Goal: Information Seeking & Learning: Learn about a topic

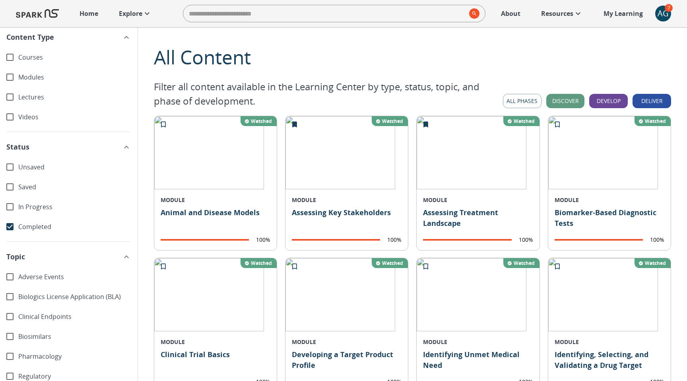
click at [527, 102] on button "All Phases" at bounding box center [522, 101] width 39 height 15
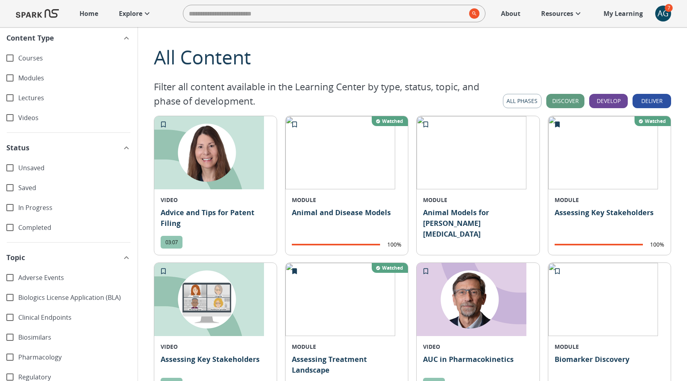
click at [125, 147] on icon "button" at bounding box center [127, 148] width 10 height 10
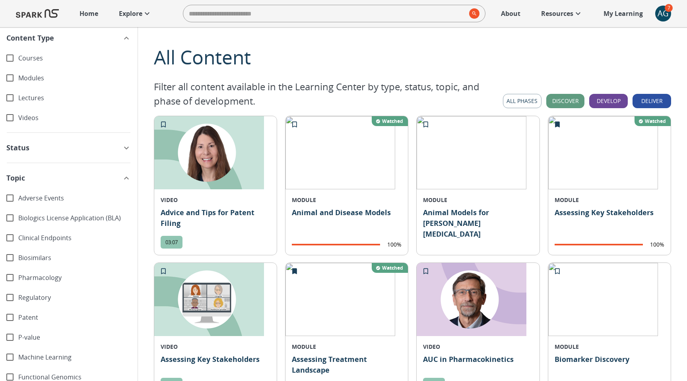
click at [126, 175] on icon "button" at bounding box center [127, 178] width 10 height 10
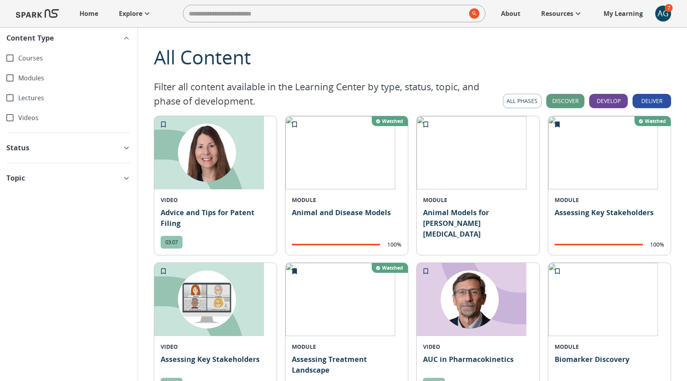
click at [126, 175] on icon "button" at bounding box center [127, 178] width 10 height 10
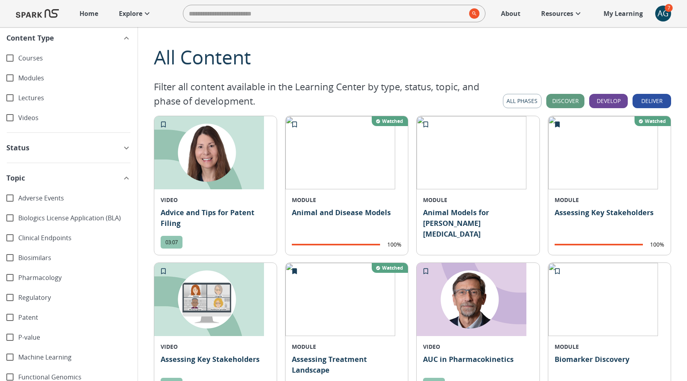
click at [128, 39] on icon "button" at bounding box center [127, 38] width 10 height 10
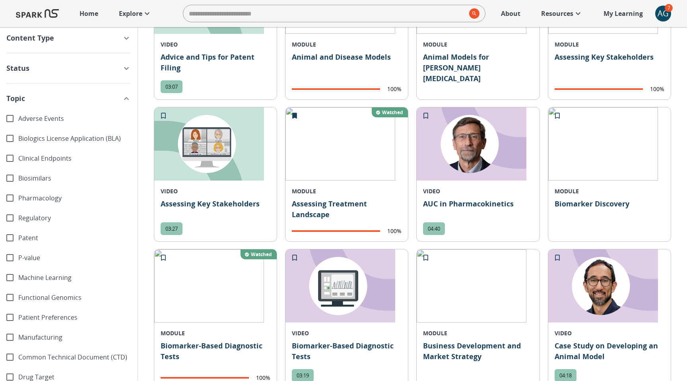
scroll to position [145, 0]
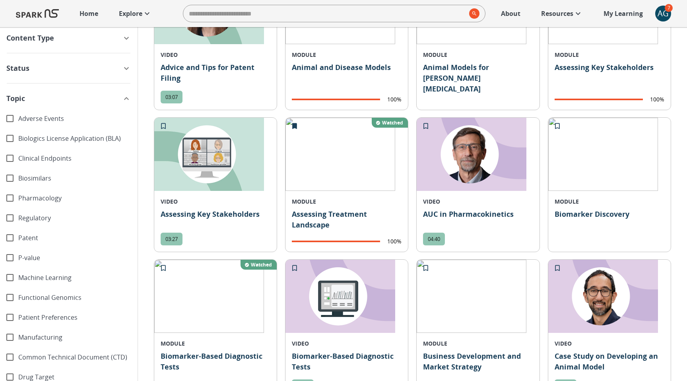
click at [122, 71] on icon "button" at bounding box center [127, 69] width 10 height 10
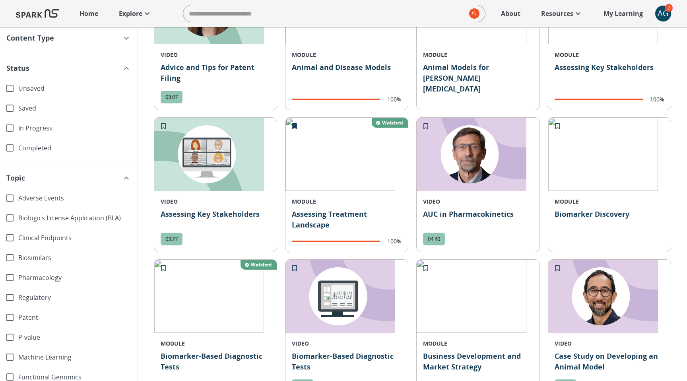
click at [128, 37] on icon "button" at bounding box center [127, 38] width 10 height 10
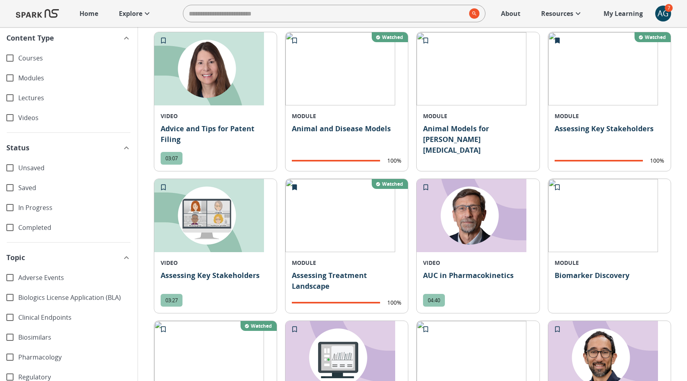
scroll to position [87, 0]
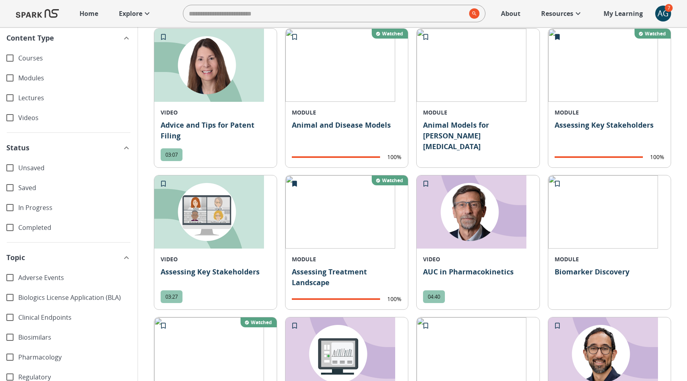
click at [129, 149] on icon "button" at bounding box center [127, 148] width 10 height 10
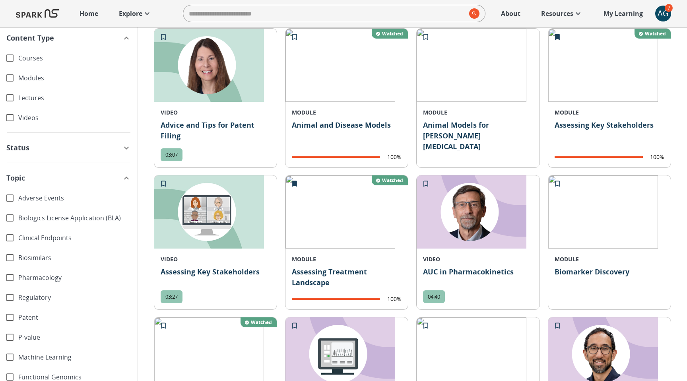
click at [126, 38] on icon "button" at bounding box center [127, 38] width 10 height 10
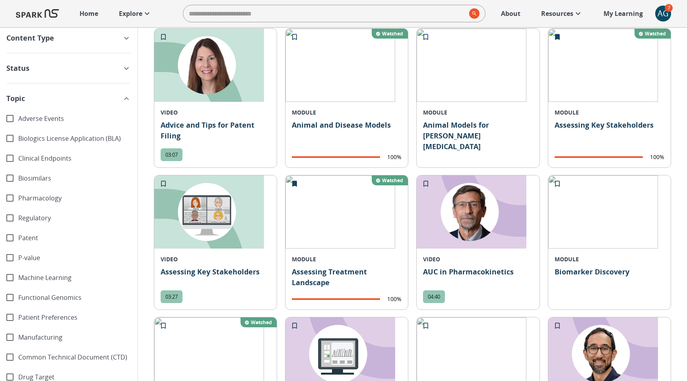
drag, startPoint x: 126, startPoint y: 116, endPoint x: 50, endPoint y: 239, distance: 144.3
drag, startPoint x: 4, startPoint y: 100, endPoint x: 58, endPoint y: 206, distance: 119.7
drag, startPoint x: 4, startPoint y: 97, endPoint x: 112, endPoint y: 198, distance: 147.7
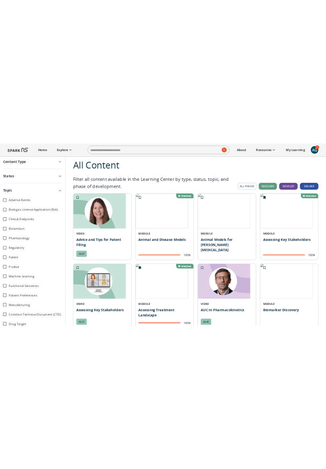
scroll to position [0, 0]
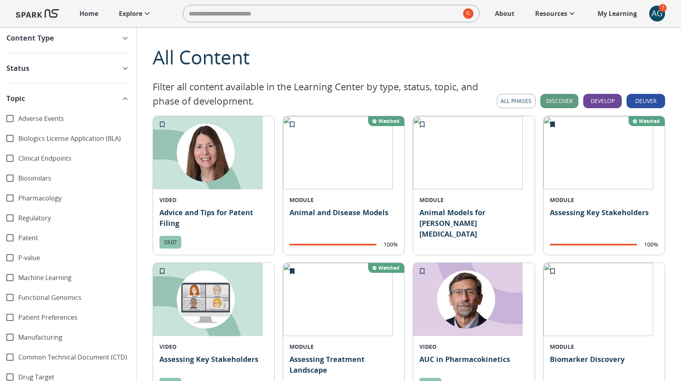
click at [124, 70] on icon "button" at bounding box center [125, 69] width 10 height 10
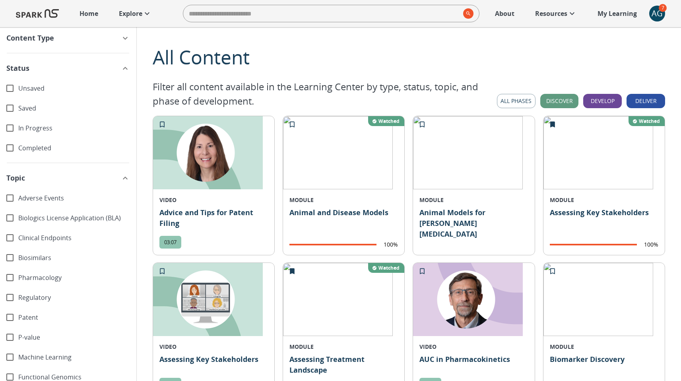
click at [127, 37] on icon "button" at bounding box center [125, 38] width 10 height 10
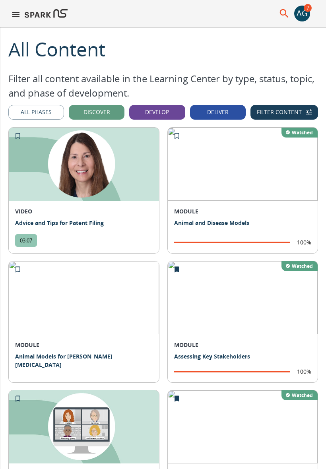
click at [301, 114] on button "Filter Content" at bounding box center [285, 112] width 68 height 15
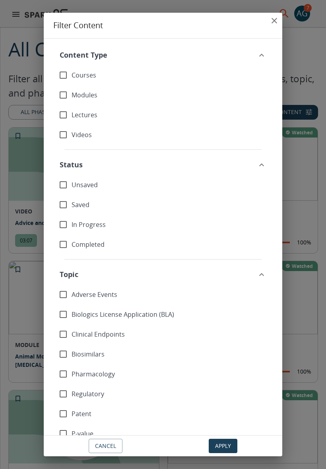
click at [274, 21] on icon "close" at bounding box center [275, 21] width 6 height 6
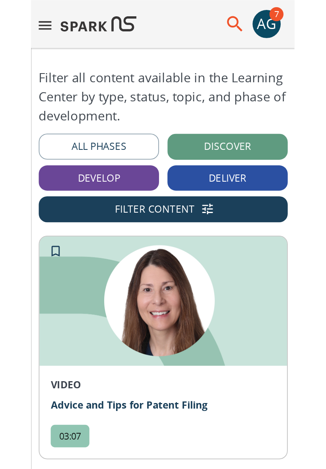
scroll to position [22, 0]
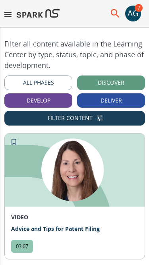
click at [79, 116] on button "Filter Content" at bounding box center [74, 118] width 141 height 15
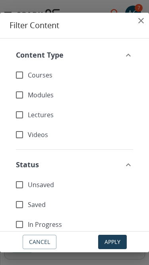
click at [142, 21] on icon "close" at bounding box center [141, 21] width 10 height 10
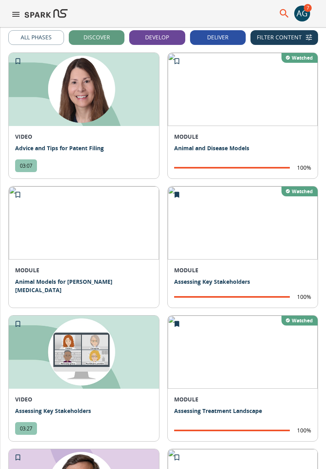
scroll to position [0, 0]
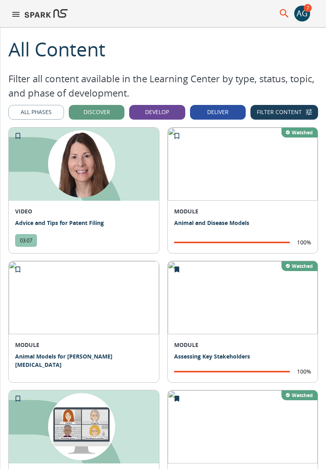
click at [303, 11] on div "AG" at bounding box center [302, 14] width 16 height 16
click at [19, 15] on icon "menu" at bounding box center [16, 15] width 10 height 10
click at [311, 113] on icon "button" at bounding box center [309, 112] width 8 height 8
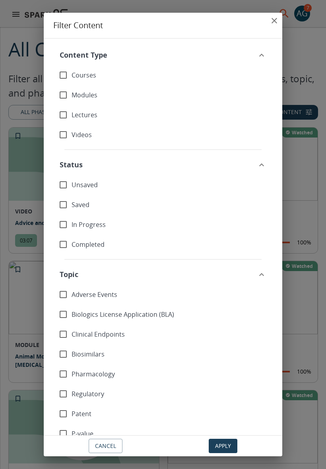
click at [311, 113] on div "Filter Content Content Type Courses Modules Lectures Videos Status Unsaved Save…" at bounding box center [163, 234] width 326 height 469
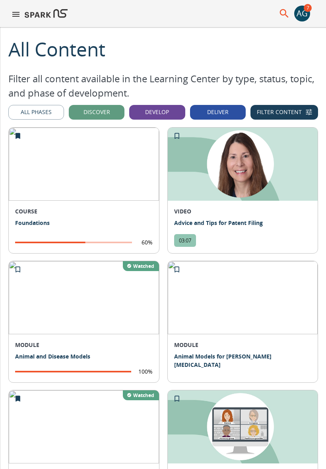
click at [303, 114] on button "Filter Content" at bounding box center [285, 112] width 68 height 15
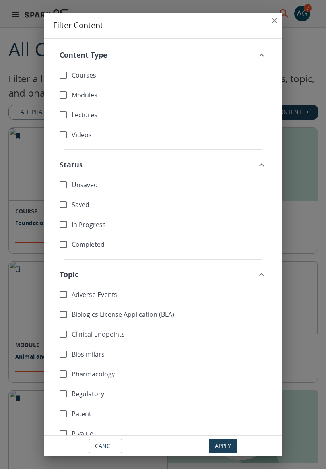
click at [275, 21] on icon "close" at bounding box center [275, 21] width 6 height 6
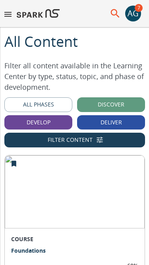
click at [61, 107] on button "All Phases" at bounding box center [38, 104] width 68 height 15
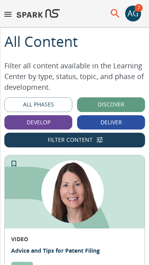
click at [61, 107] on button "All Phases" at bounding box center [38, 104] width 68 height 15
click at [97, 143] on icon "button" at bounding box center [100, 140] width 8 height 8
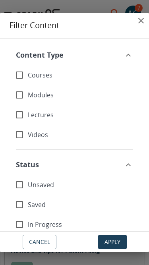
click at [142, 21] on icon "close" at bounding box center [141, 21] width 6 height 6
